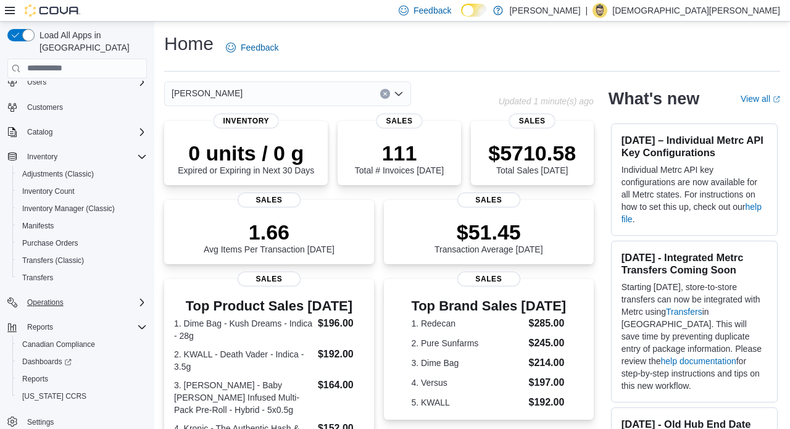
scroll to position [38, 0]
click at [43, 374] on span "Reports" at bounding box center [35, 379] width 26 height 10
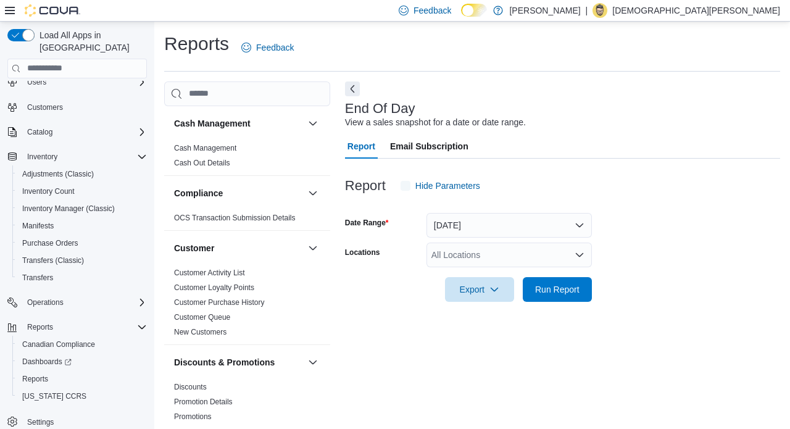
scroll to position [8, 0]
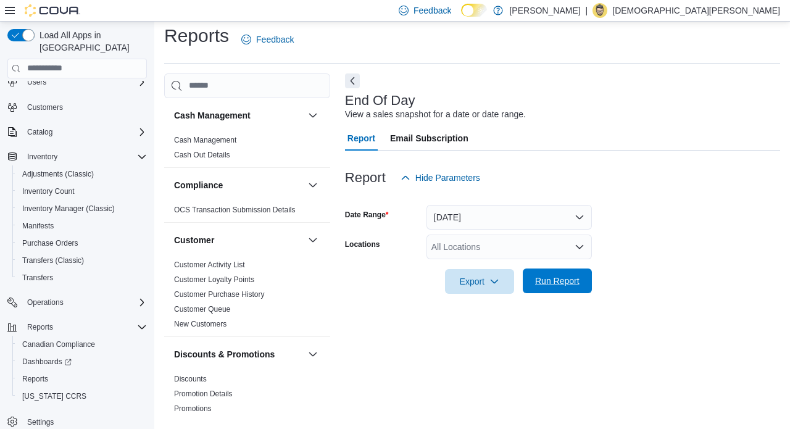
click at [560, 284] on span "Run Report" at bounding box center [557, 281] width 44 height 12
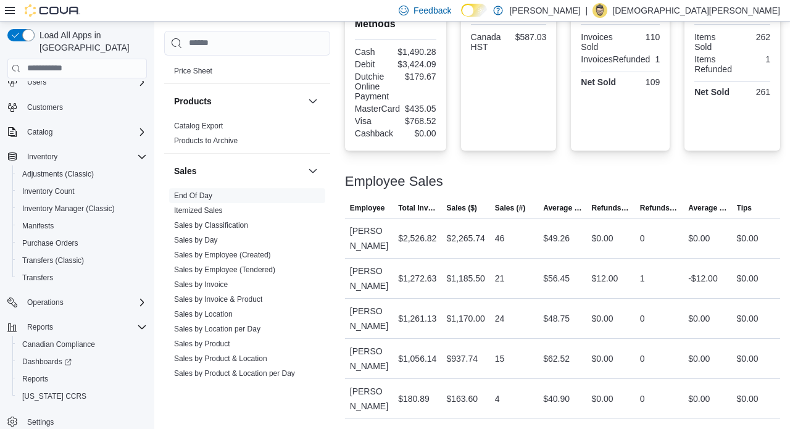
scroll to position [764, 0]
click at [219, 285] on link "Sales by Invoice" at bounding box center [201, 283] width 54 height 9
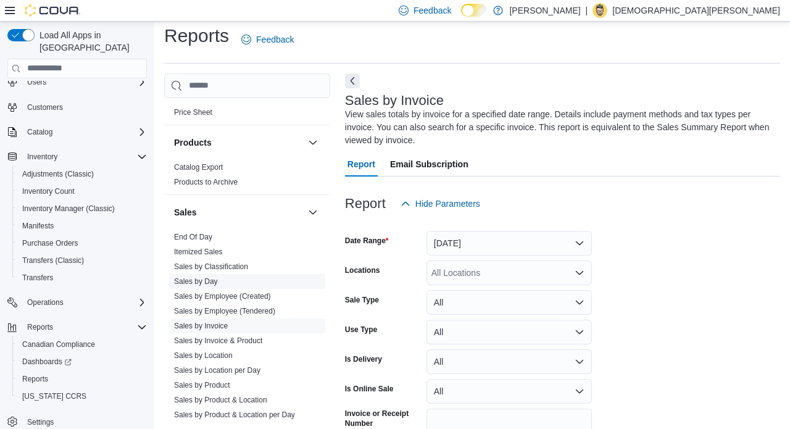
scroll to position [54, 0]
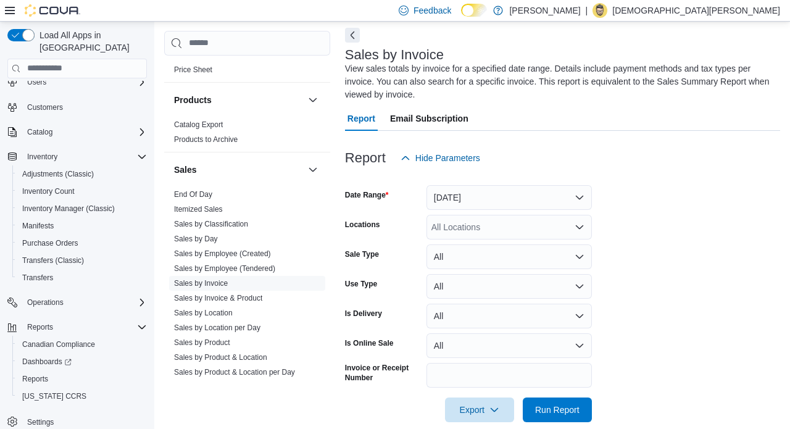
click at [480, 198] on button "[DATE]" at bounding box center [509, 197] width 165 height 25
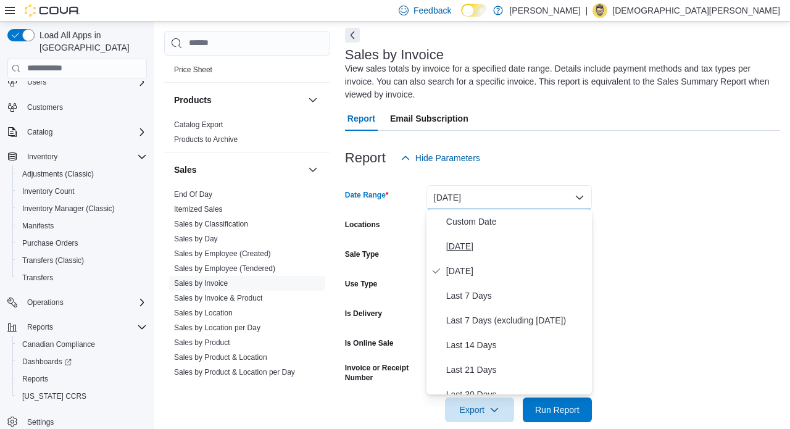
click at [465, 248] on span "[DATE]" at bounding box center [516, 246] width 141 height 15
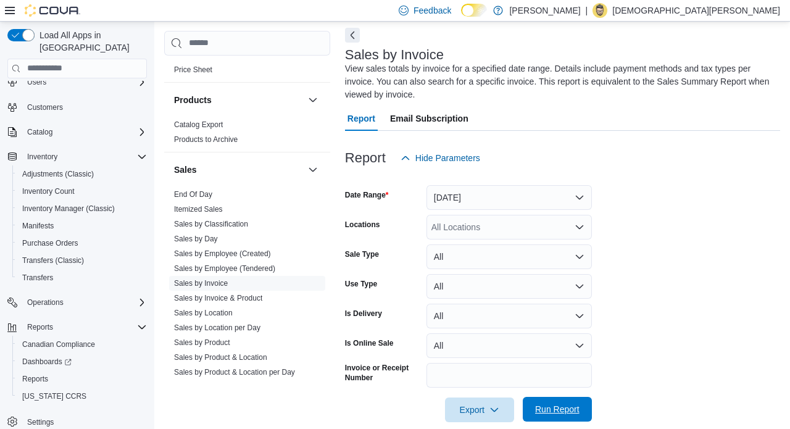
click at [564, 408] on span "Run Report" at bounding box center [557, 409] width 44 height 12
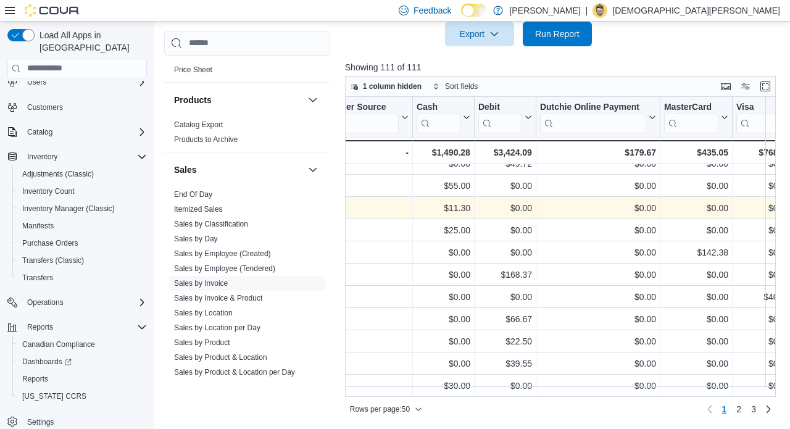
scroll to position [429, 0]
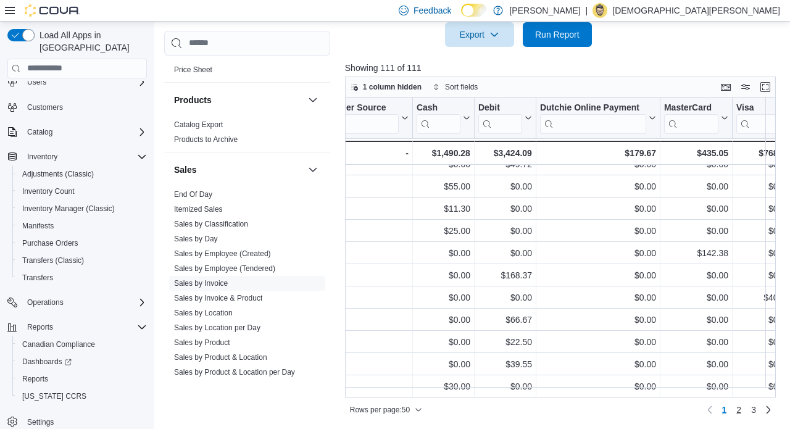
click at [740, 410] on span "2" at bounding box center [738, 410] width 5 height 12
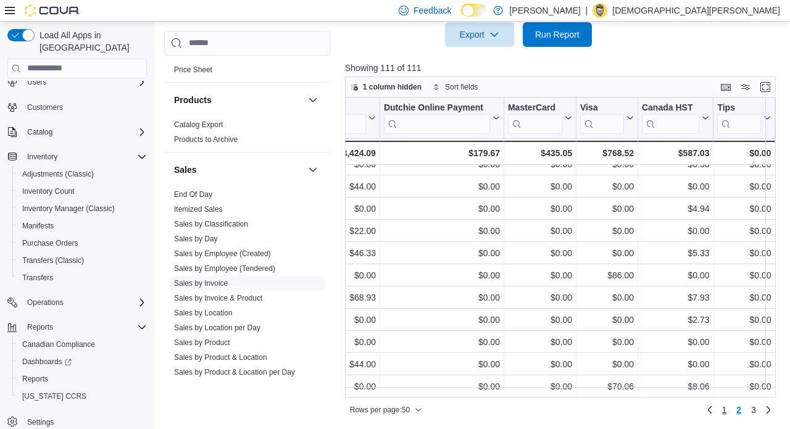
click at [727, 411] on link "1" at bounding box center [724, 410] width 15 height 20
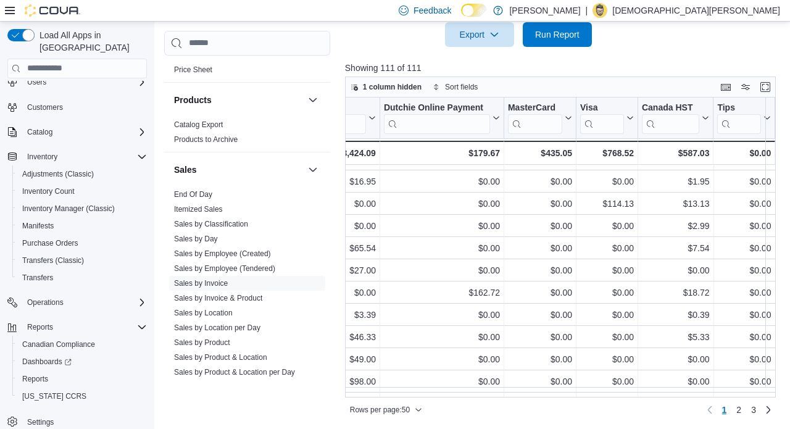
scroll to position [549, 2623]
click at [200, 192] on link "End Of Day" at bounding box center [193, 194] width 38 height 9
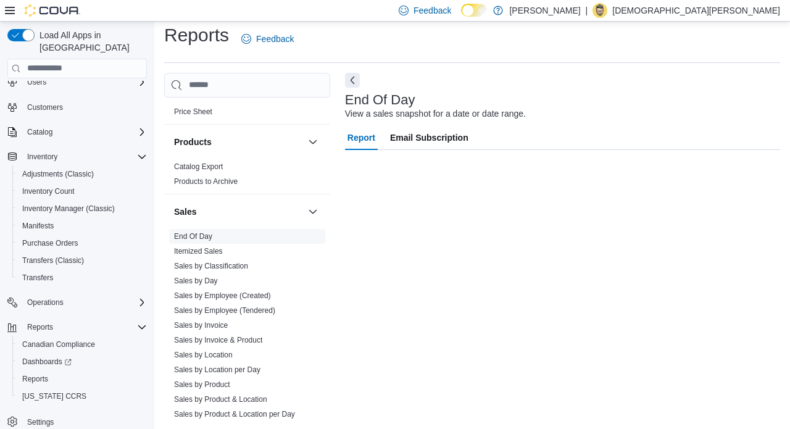
scroll to position [8, 0]
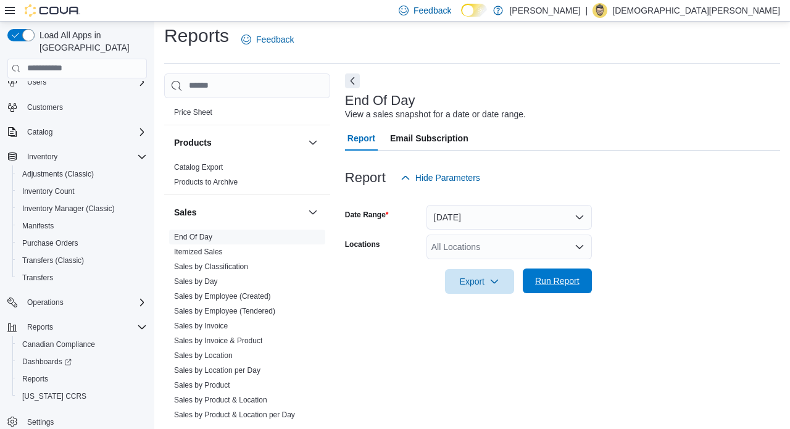
click at [558, 285] on span "Run Report" at bounding box center [557, 281] width 44 height 12
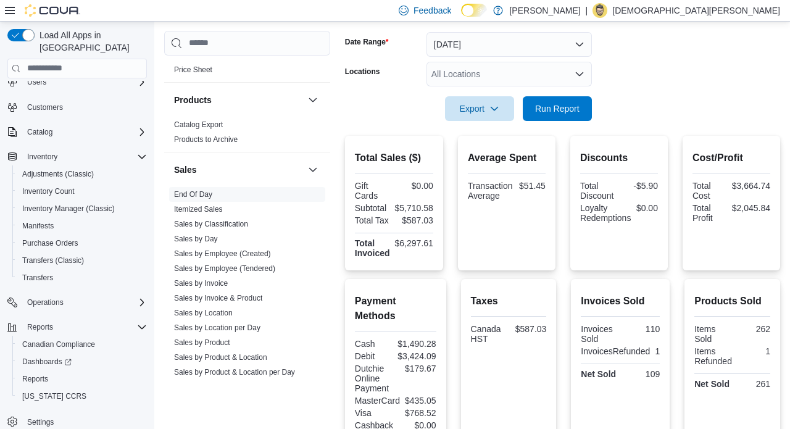
scroll to position [182, 0]
